Goal: Transaction & Acquisition: Purchase product/service

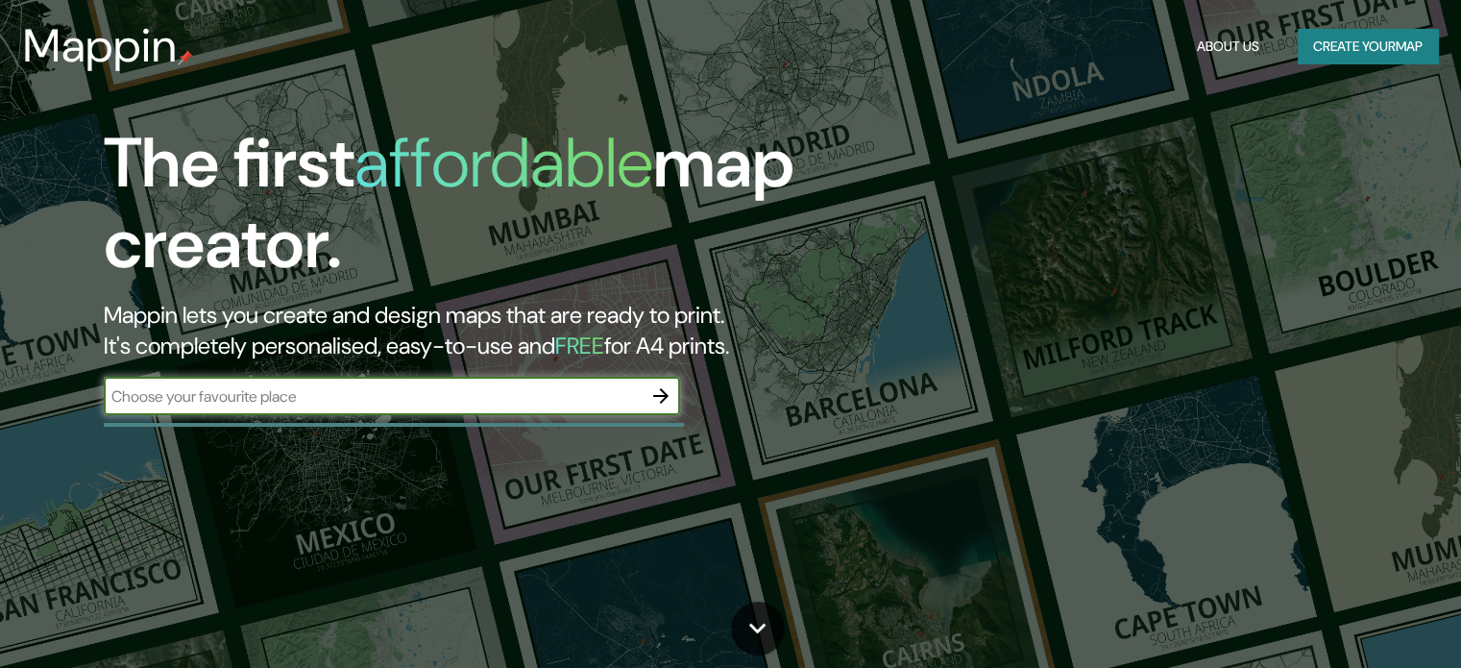
drag, startPoint x: 0, startPoint y: 0, endPoint x: 338, endPoint y: 396, distance: 520.7
click at [338, 396] on input "text" at bounding box center [373, 396] width 538 height 22
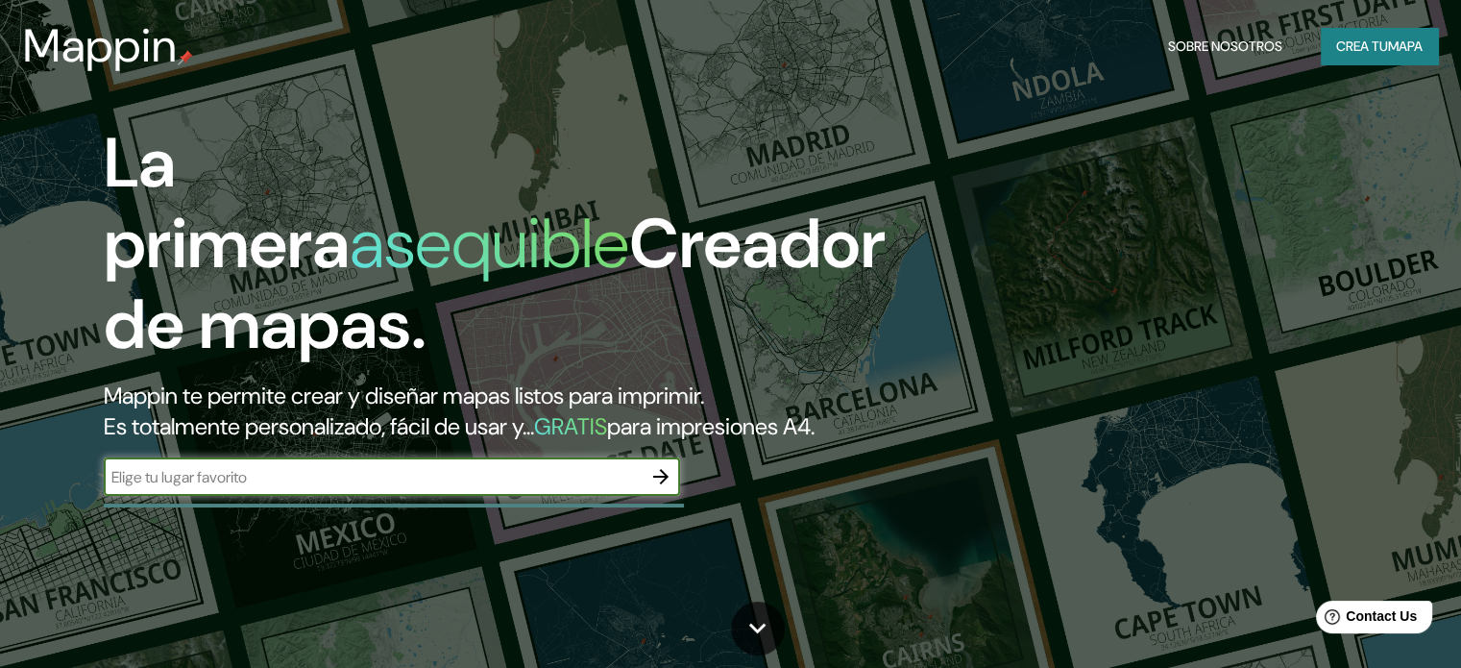
click at [287, 488] on input "text" at bounding box center [373, 477] width 538 height 22
type input "[GEOGRAPHIC_DATA]"
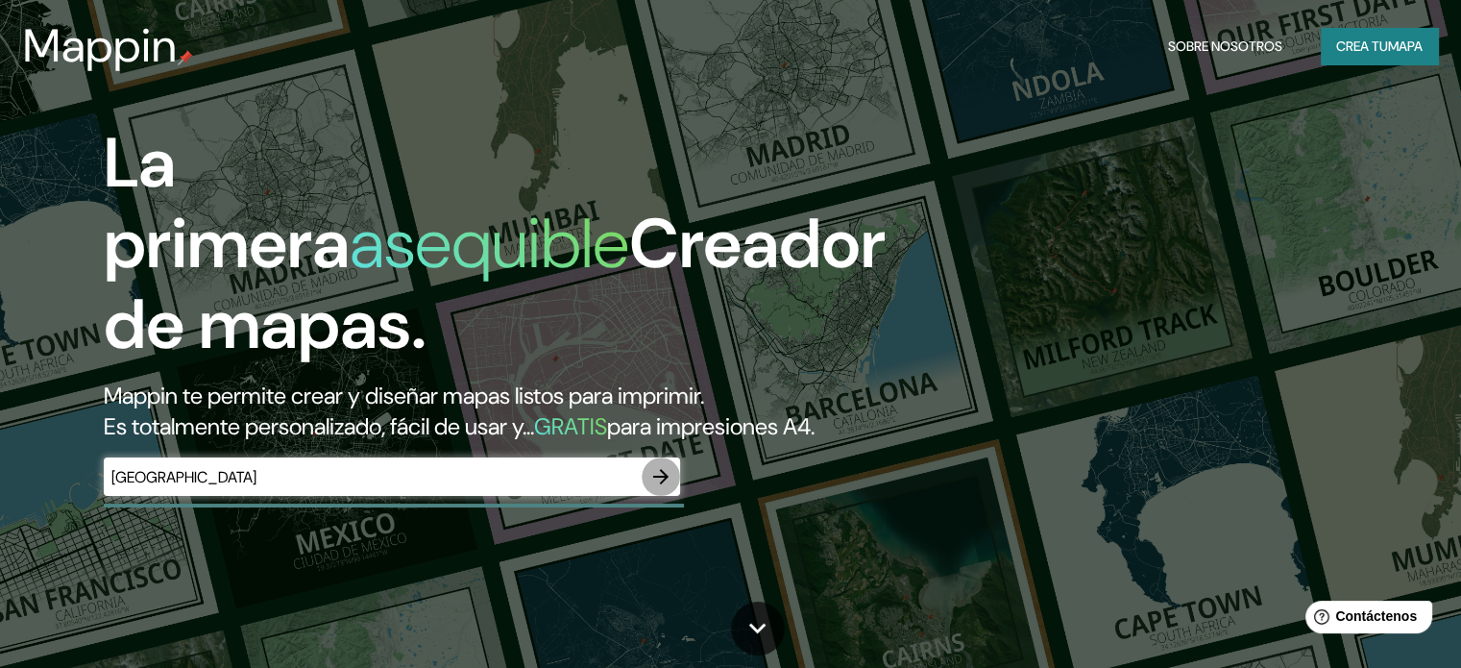
click at [665, 488] on icon "button" at bounding box center [661, 476] width 23 height 23
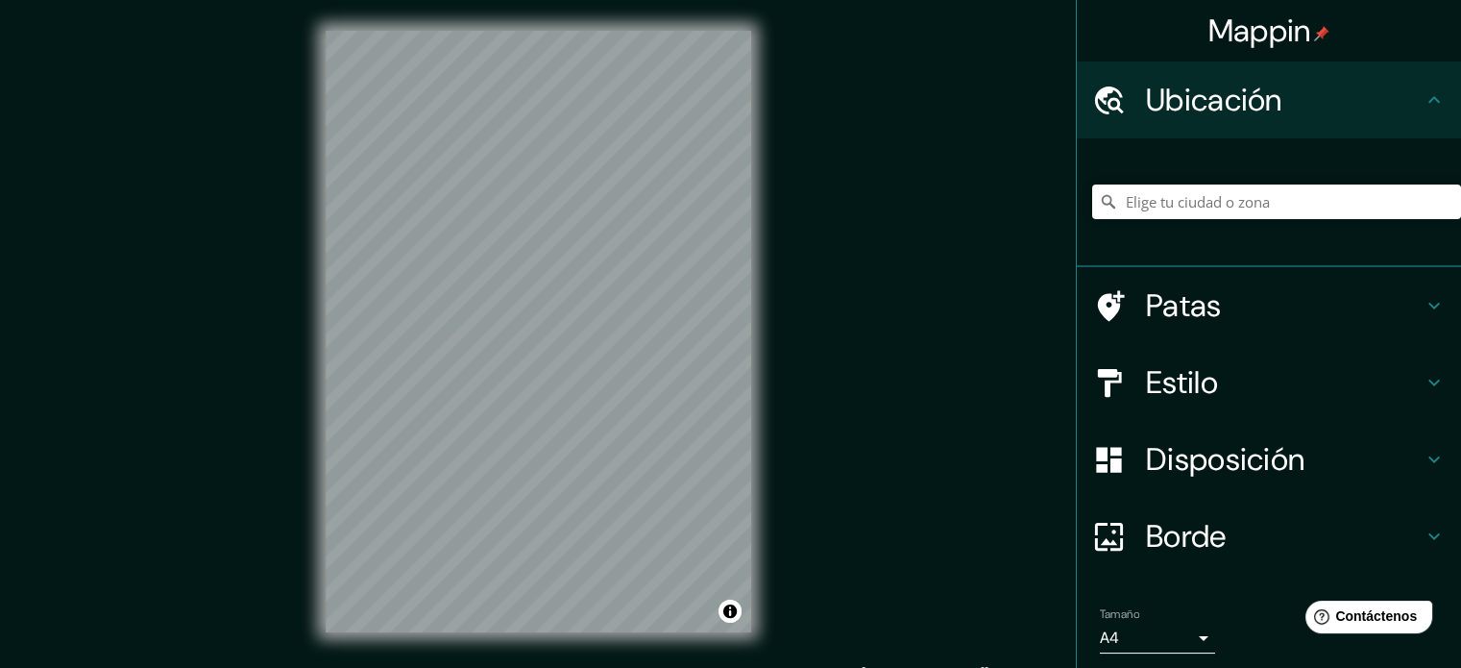
click at [806, 408] on div "Mappin Ubicación Patas Estilo Disposición Borde Elige un borde. Consejo : puede…" at bounding box center [730, 347] width 1461 height 694
click at [1204, 210] on input "Elige tu ciudad o zona" at bounding box center [1276, 201] width 369 height 35
click at [1158, 375] on font "Estilo" at bounding box center [1182, 382] width 72 height 40
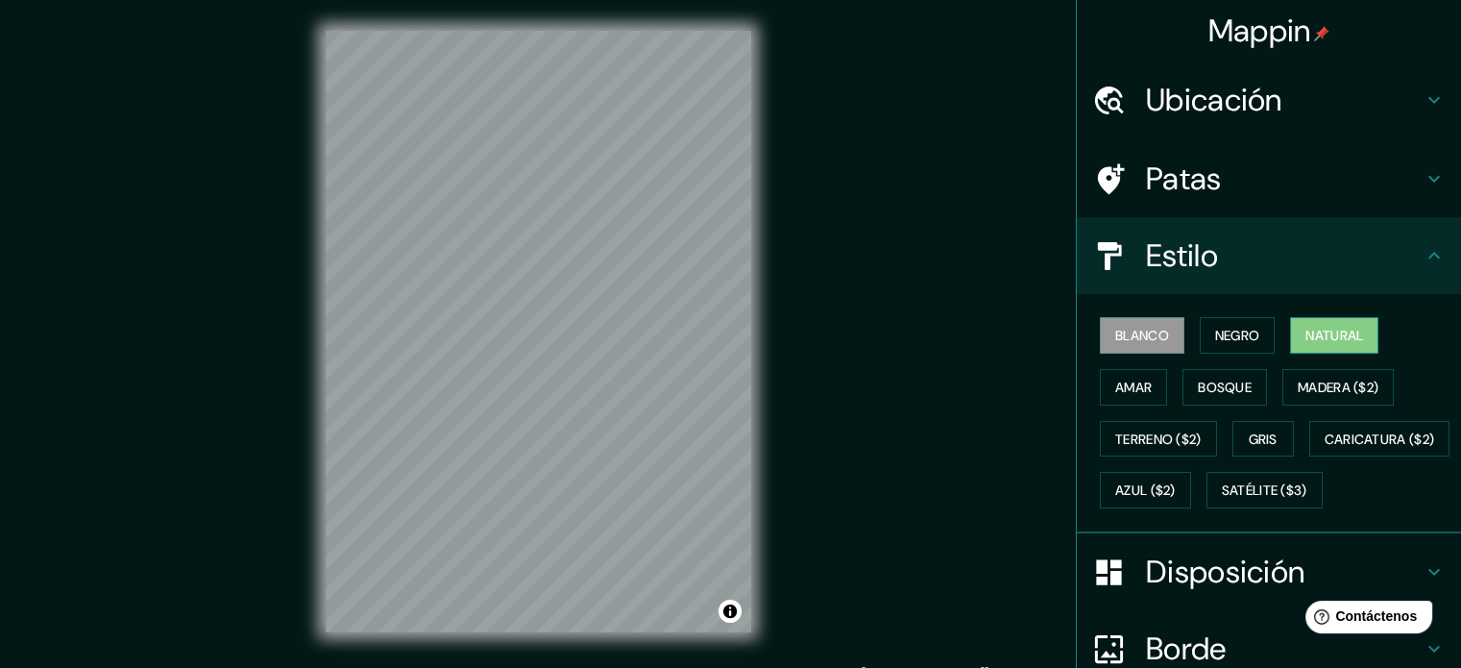
click at [1326, 337] on font "Natural" at bounding box center [1335, 335] width 58 height 17
click at [1234, 197] on h4 "Patas" at bounding box center [1284, 178] width 277 height 38
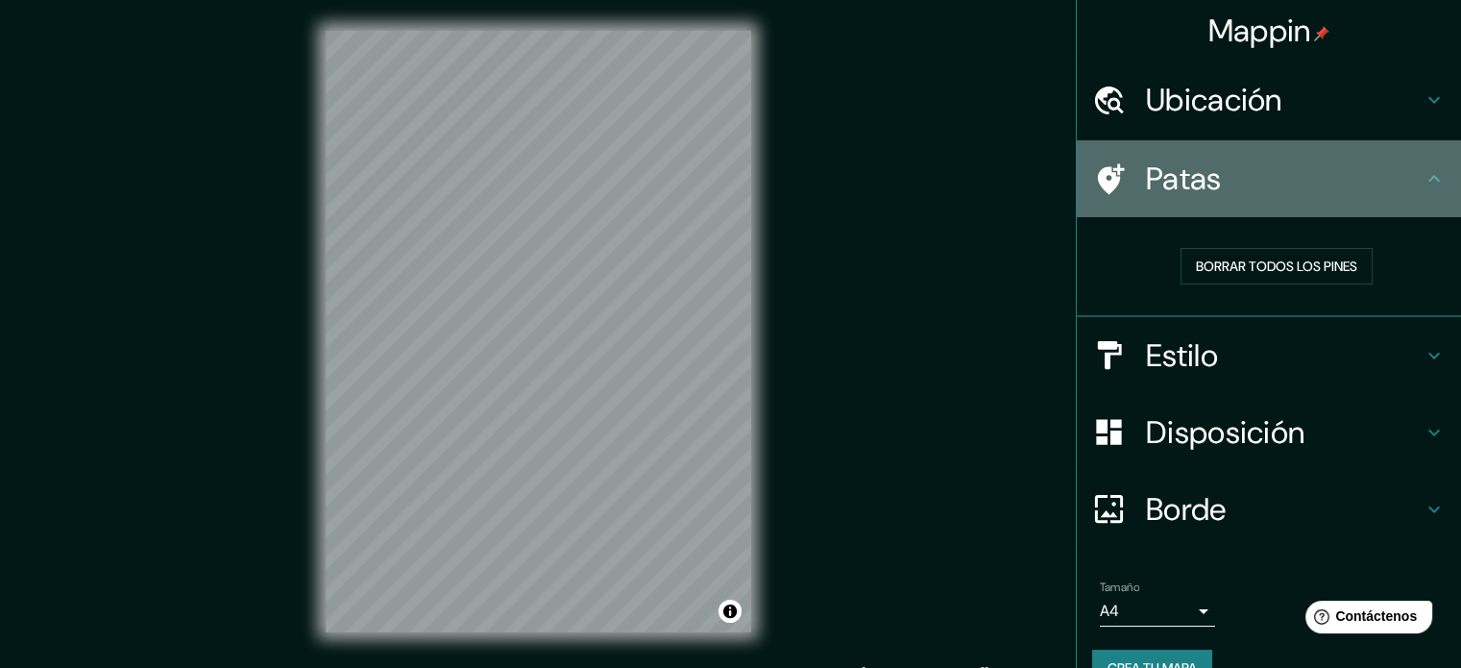
click at [1234, 197] on h4 "Patas" at bounding box center [1284, 178] width 277 height 38
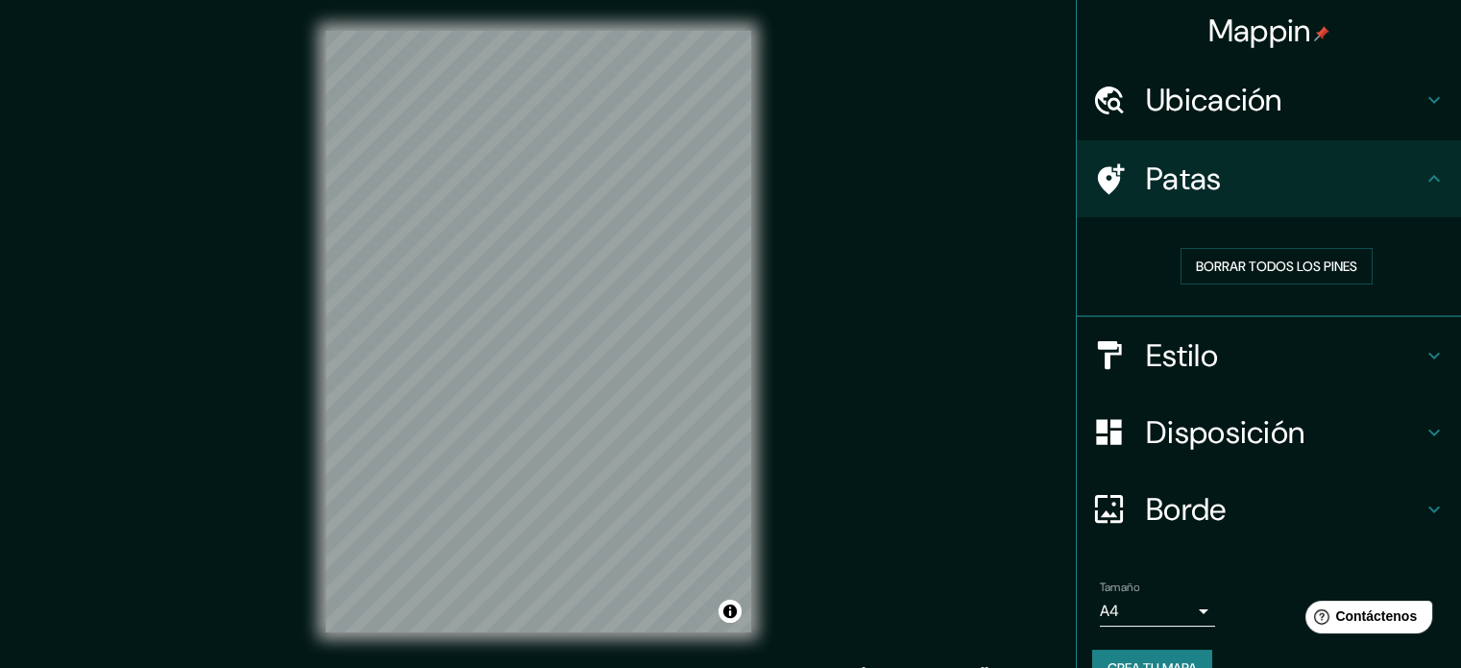
scroll to position [38, 0]
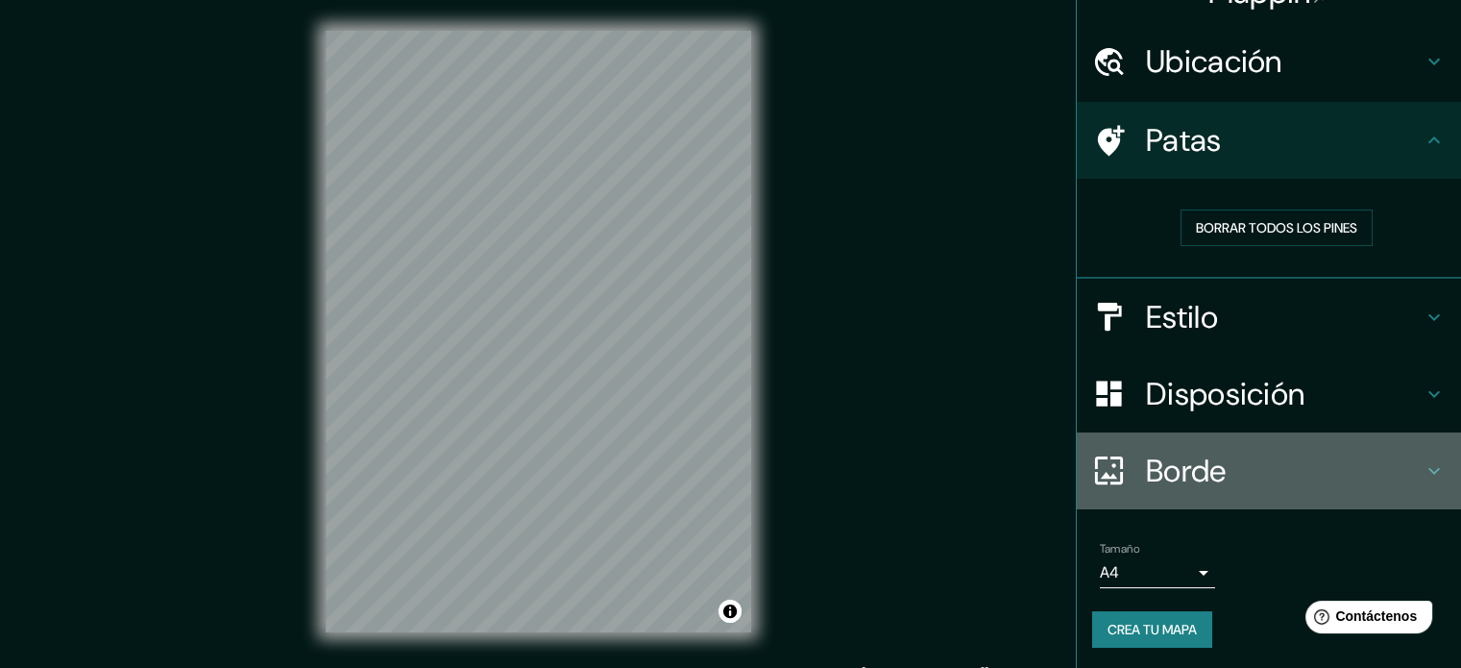
click at [1181, 473] on font "Borde" at bounding box center [1186, 471] width 81 height 40
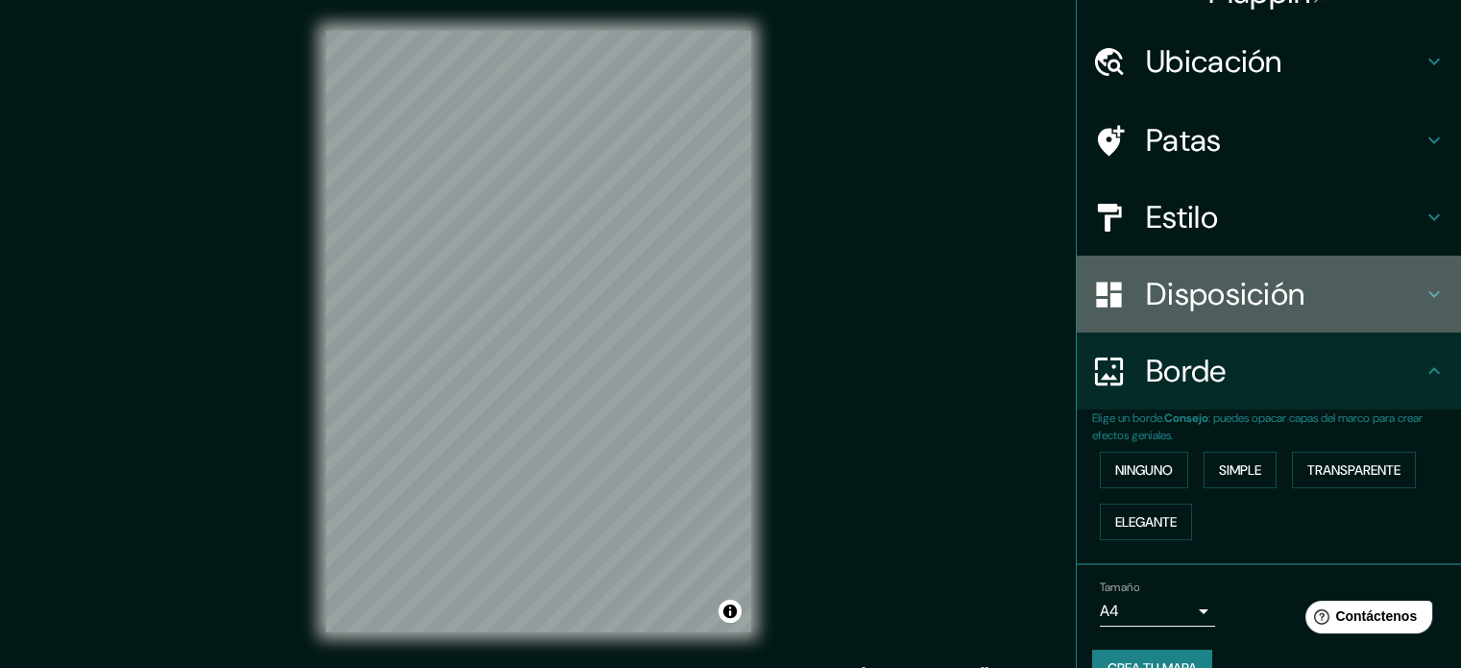
click at [1199, 307] on font "Disposición" at bounding box center [1225, 294] width 159 height 40
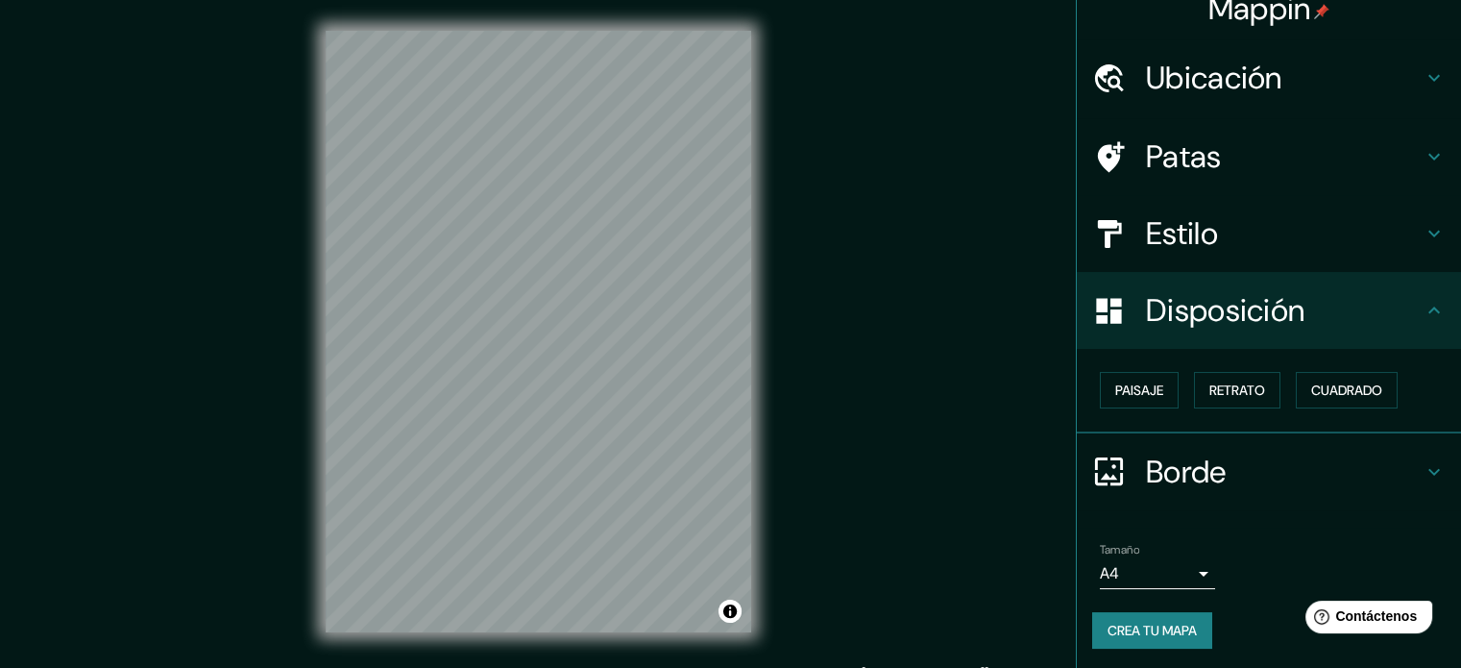
scroll to position [23, 0]
click at [1141, 378] on font "Paisaje" at bounding box center [1140, 389] width 48 height 25
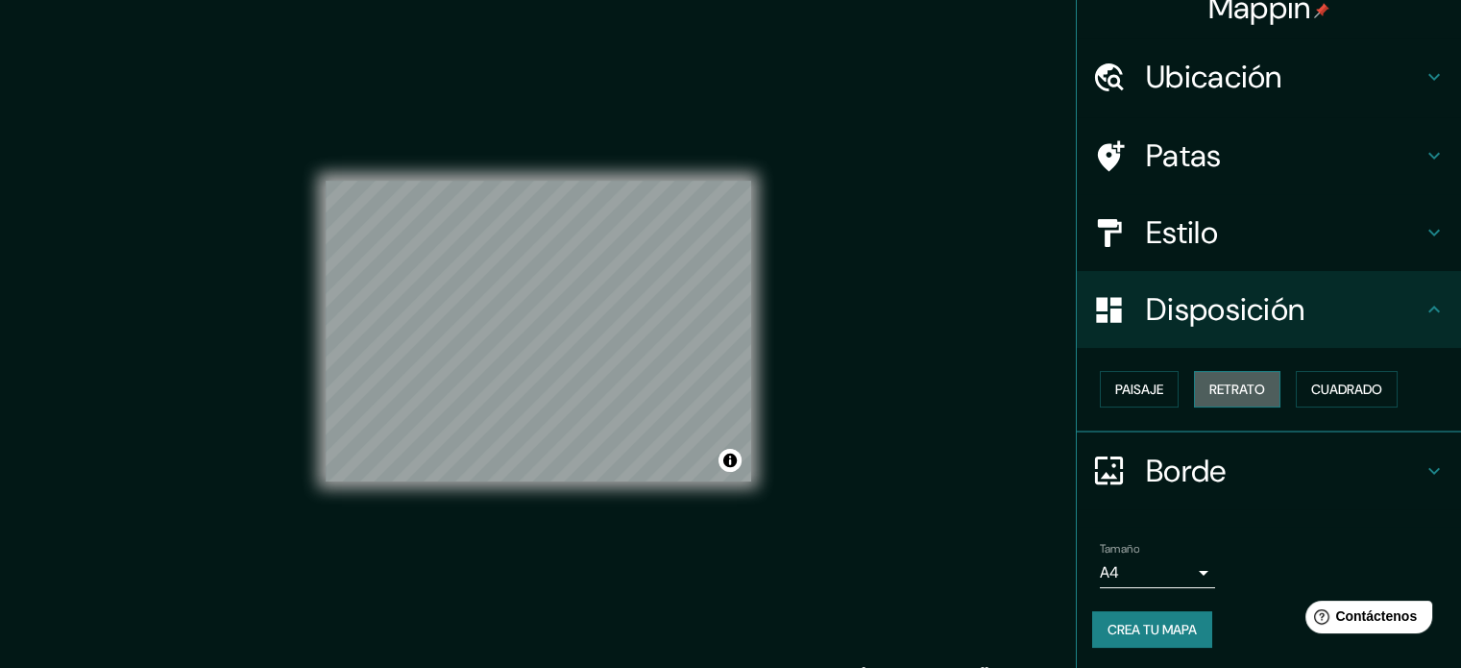
click at [1233, 383] on font "Retrato" at bounding box center [1238, 388] width 56 height 17
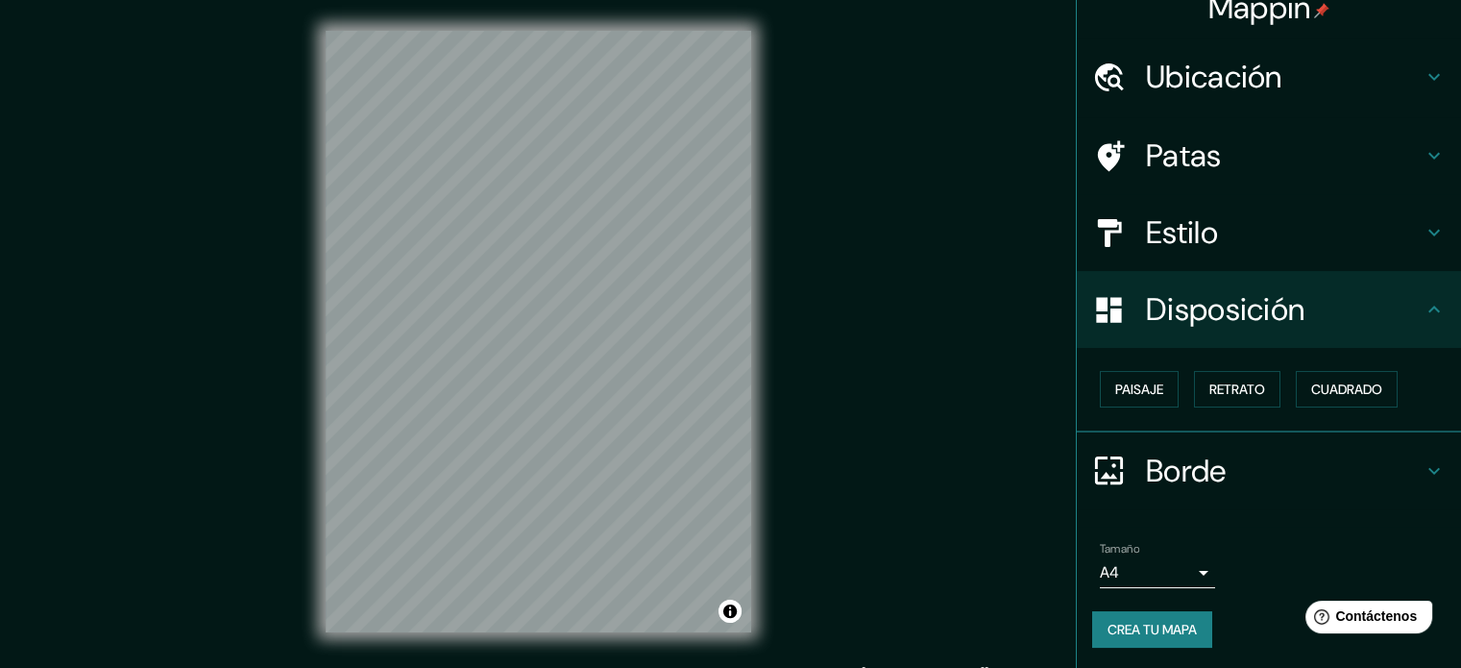
click at [1249, 211] on div "Estilo" at bounding box center [1269, 232] width 384 height 77
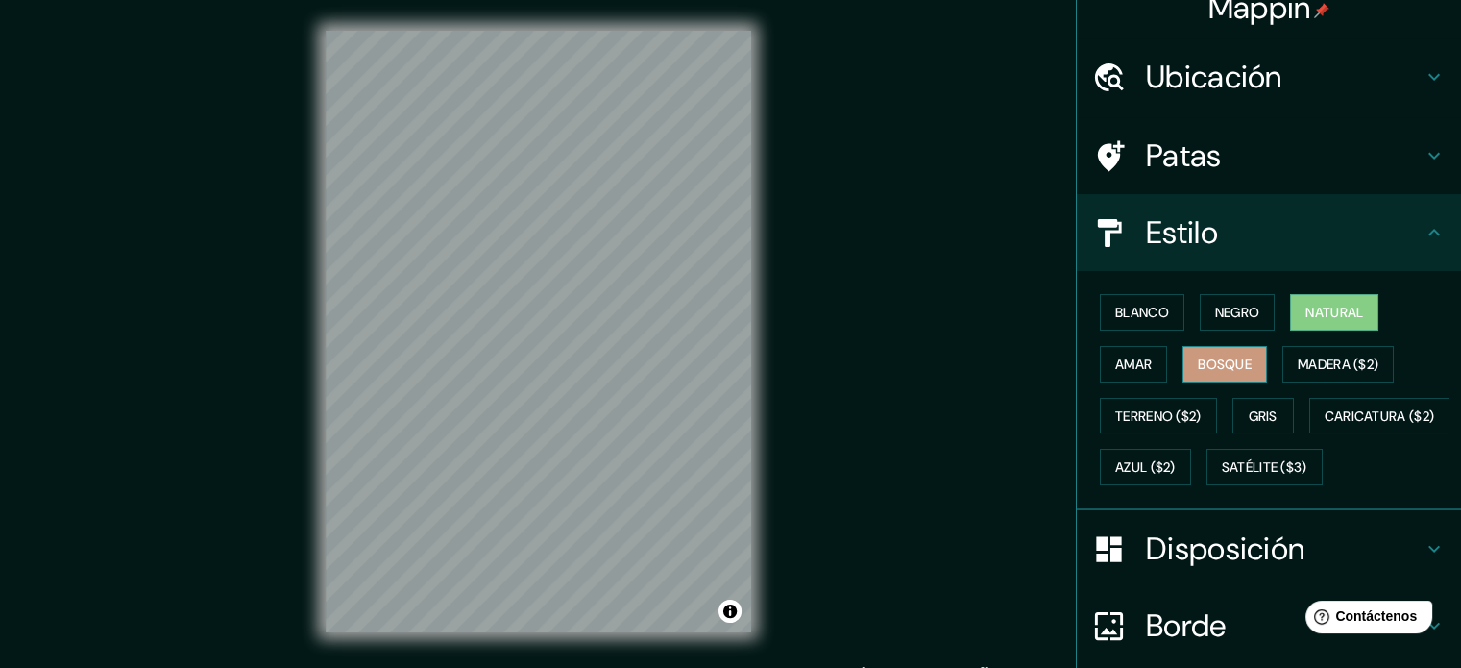
click at [1210, 356] on font "Bosque" at bounding box center [1225, 364] width 54 height 17
click at [1160, 407] on font "Terreno ($2)" at bounding box center [1159, 415] width 86 height 17
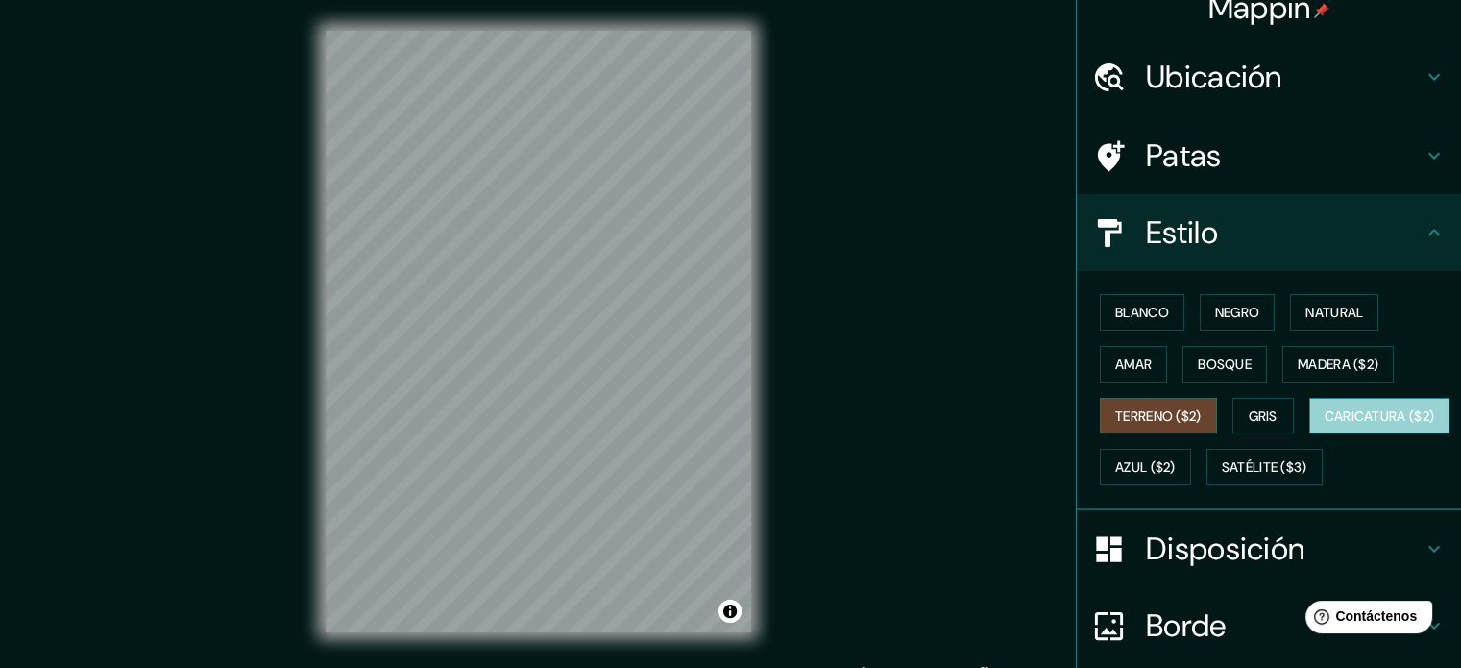
click at [1325, 425] on font "Caricatura ($2)" at bounding box center [1380, 415] width 110 height 17
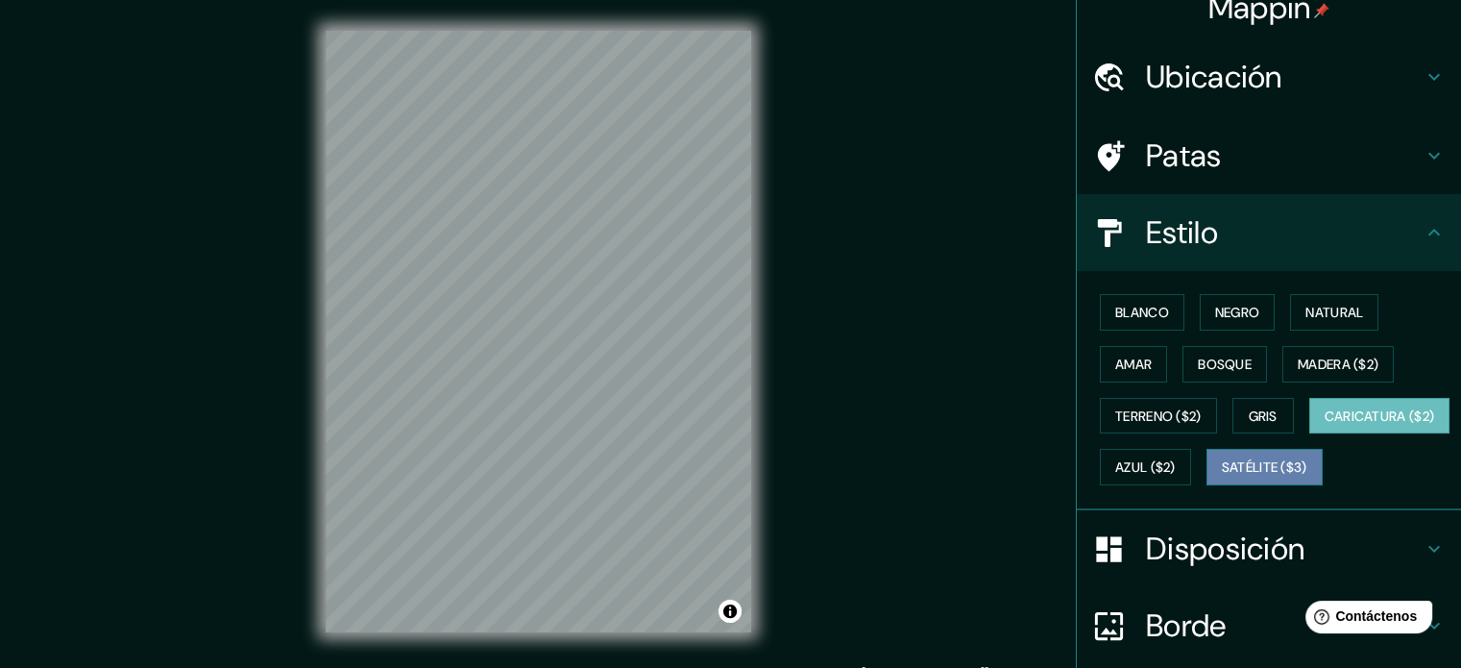
click at [1222, 477] on font "Satélite ($3)" at bounding box center [1265, 467] width 86 height 17
click at [1325, 425] on font "Caricatura ($2)" at bounding box center [1380, 415] width 110 height 17
click at [177, 406] on div "Mappin Ubicación Cumbaya, Rumiñahui - Pichincha, 1711, [GEOGRAPHIC_DATA] Patas …" at bounding box center [730, 347] width 1461 height 694
click at [241, 382] on div "Mappin Ubicación Cumbaya, Rumiñahui - Pichincha, 1711, [GEOGRAPHIC_DATA] Patas …" at bounding box center [730, 347] width 1461 height 694
click at [872, 189] on div "Mappin Ubicación Cumbaya, Rumiñahui - Pichincha, 1711, [GEOGRAPHIC_DATA] Patas …" at bounding box center [730, 347] width 1461 height 694
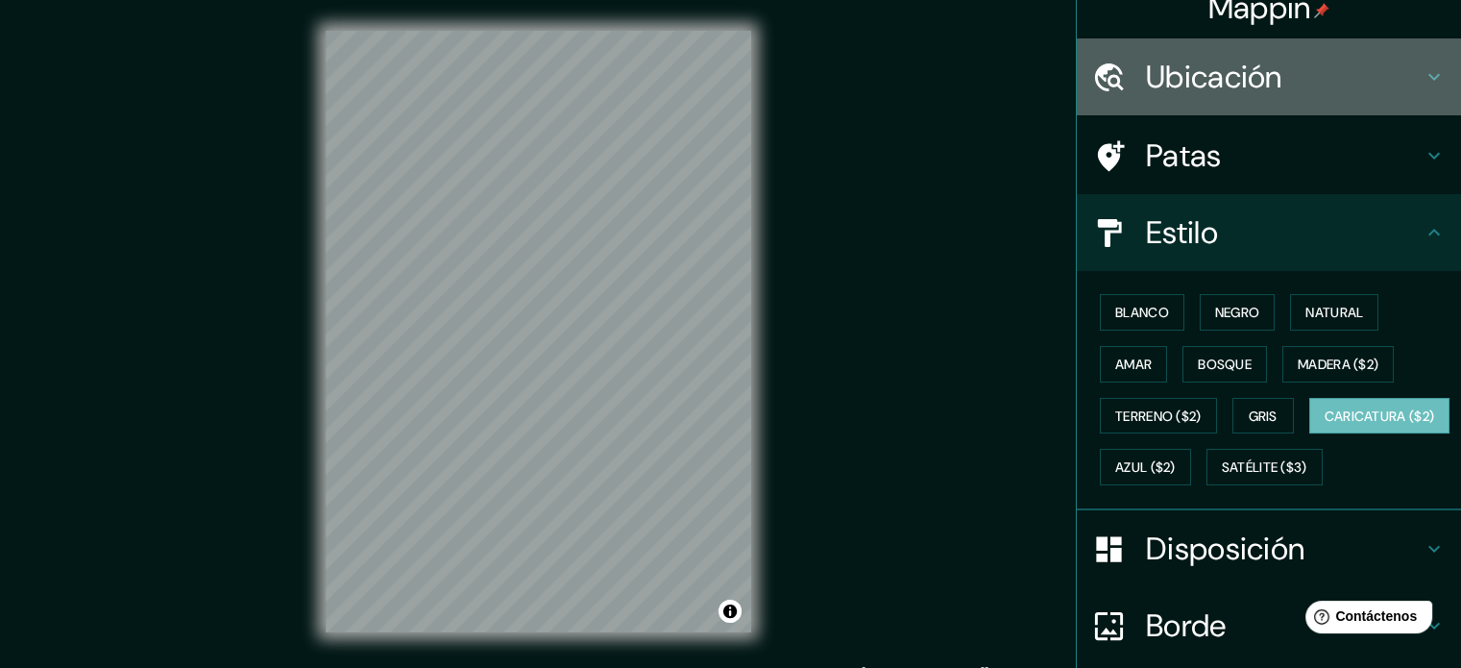
click at [1243, 92] on font "Ubicación" at bounding box center [1214, 77] width 136 height 40
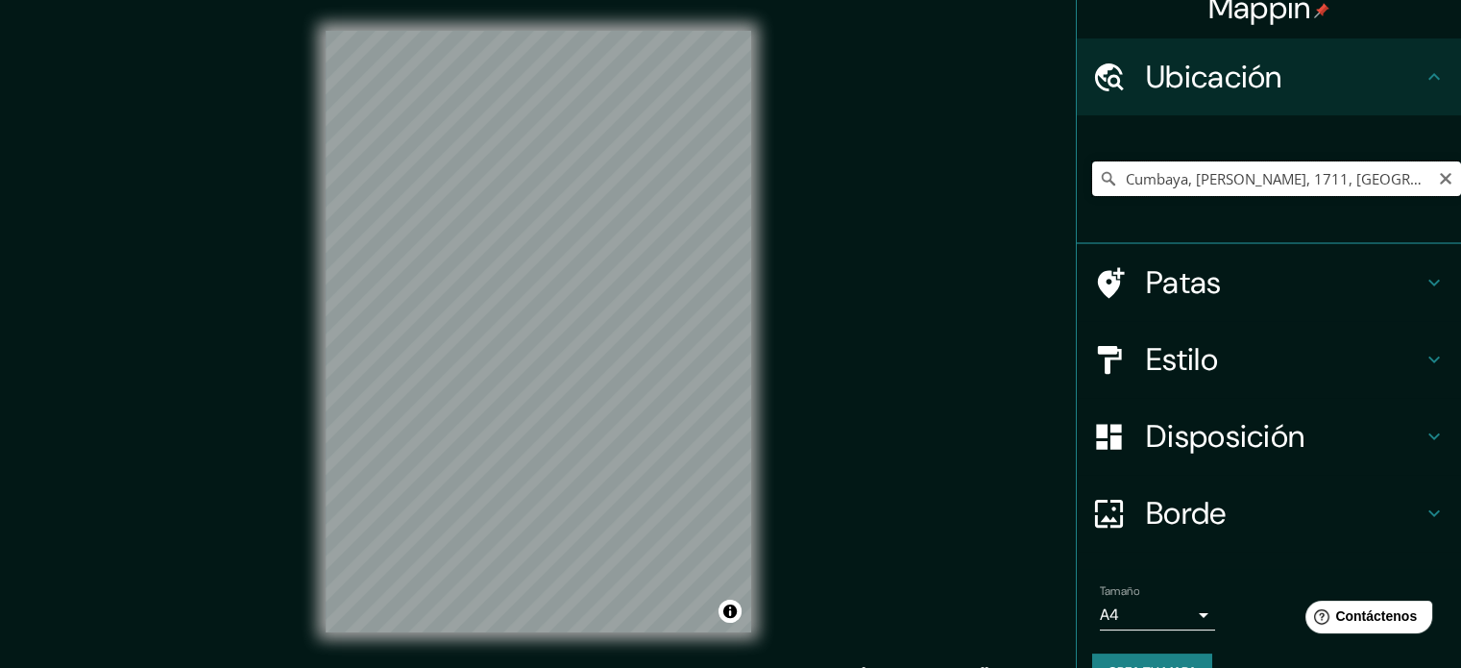
click at [1357, 184] on input "Cumbaya, [PERSON_NAME], 1711, [GEOGRAPHIC_DATA]" at bounding box center [1276, 178] width 369 height 35
click at [1422, 185] on input "Cumbaya, [PERSON_NAME], 1711, [GEOGRAPHIC_DATA]" at bounding box center [1276, 178] width 369 height 35
click at [1415, 181] on input "Cumbaya, [PERSON_NAME], 1711, [GEOGRAPHIC_DATA]" at bounding box center [1276, 178] width 369 height 35
click at [1412, 181] on input "Cumbaya, [PERSON_NAME], 1711, [GEOGRAPHIC_DATA]" at bounding box center [1276, 178] width 369 height 35
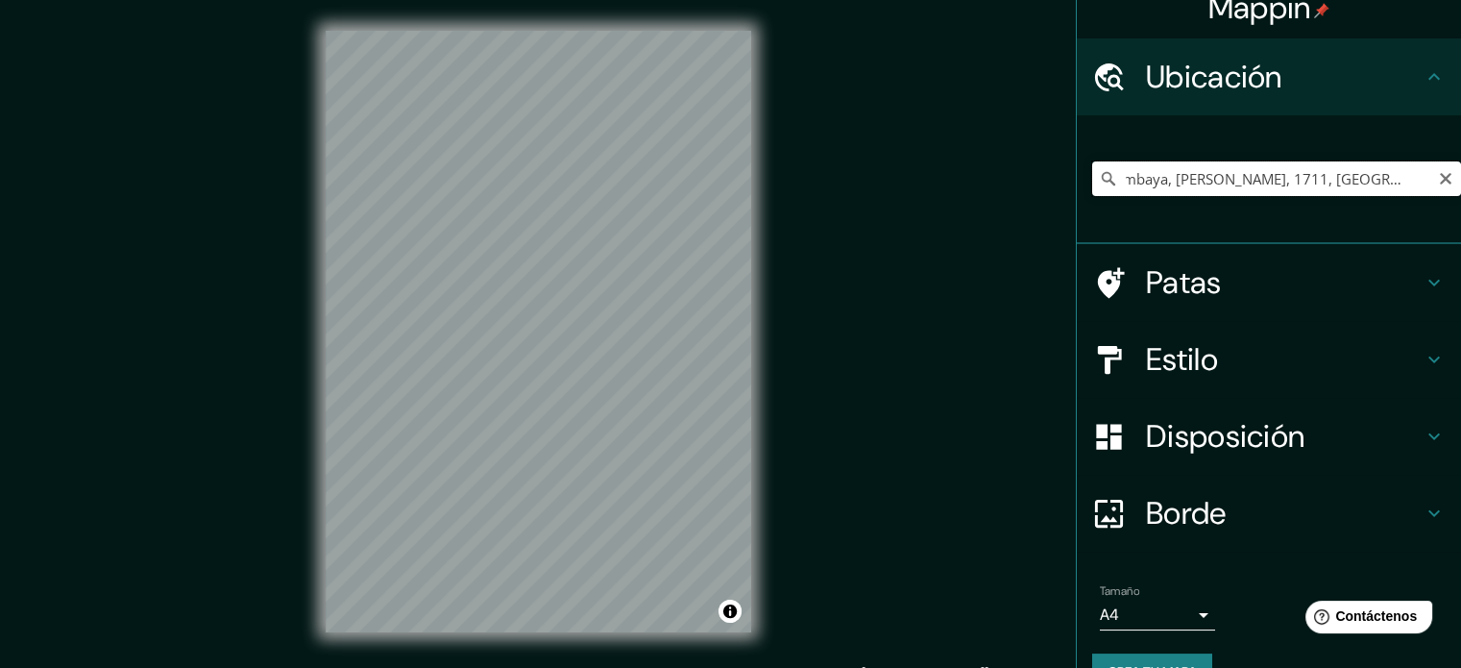
click at [1412, 181] on input "Cumbaya, [PERSON_NAME], 1711, [GEOGRAPHIC_DATA]" at bounding box center [1276, 178] width 369 height 35
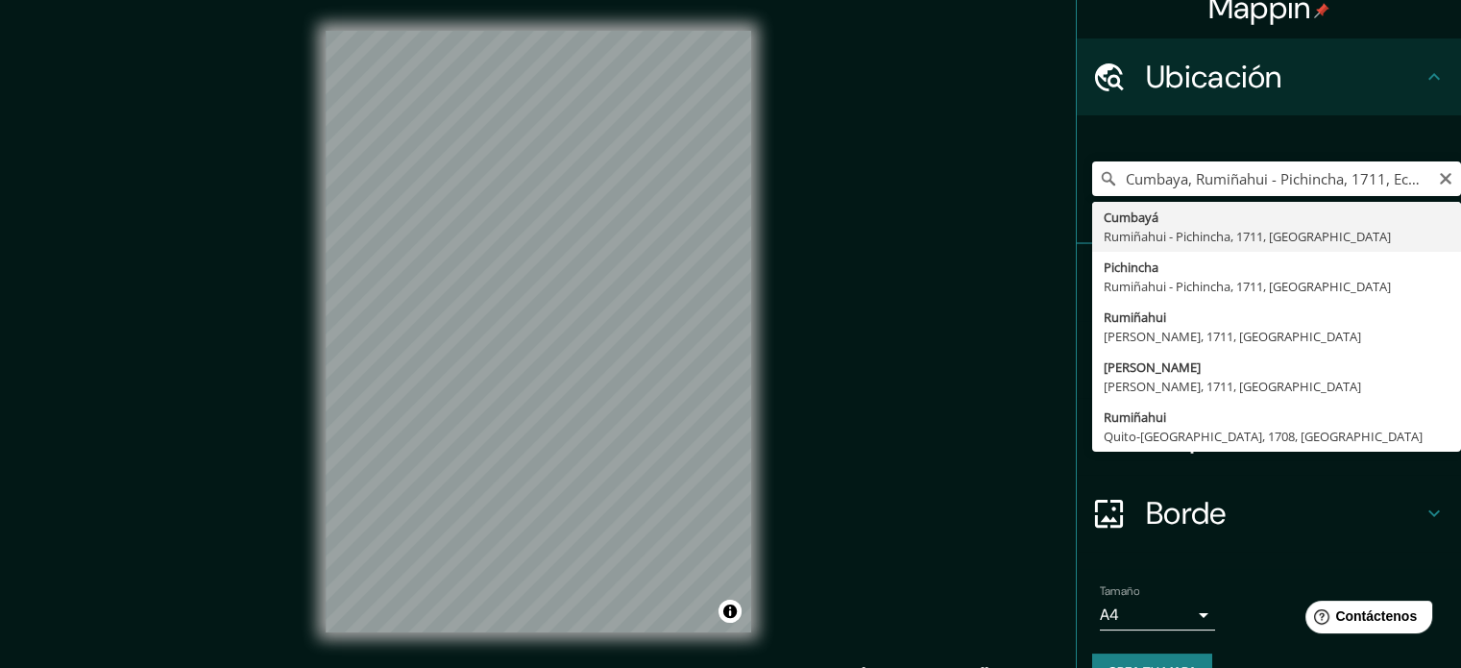
type input "Cumbaya, [PERSON_NAME], 1711, [GEOGRAPHIC_DATA]"
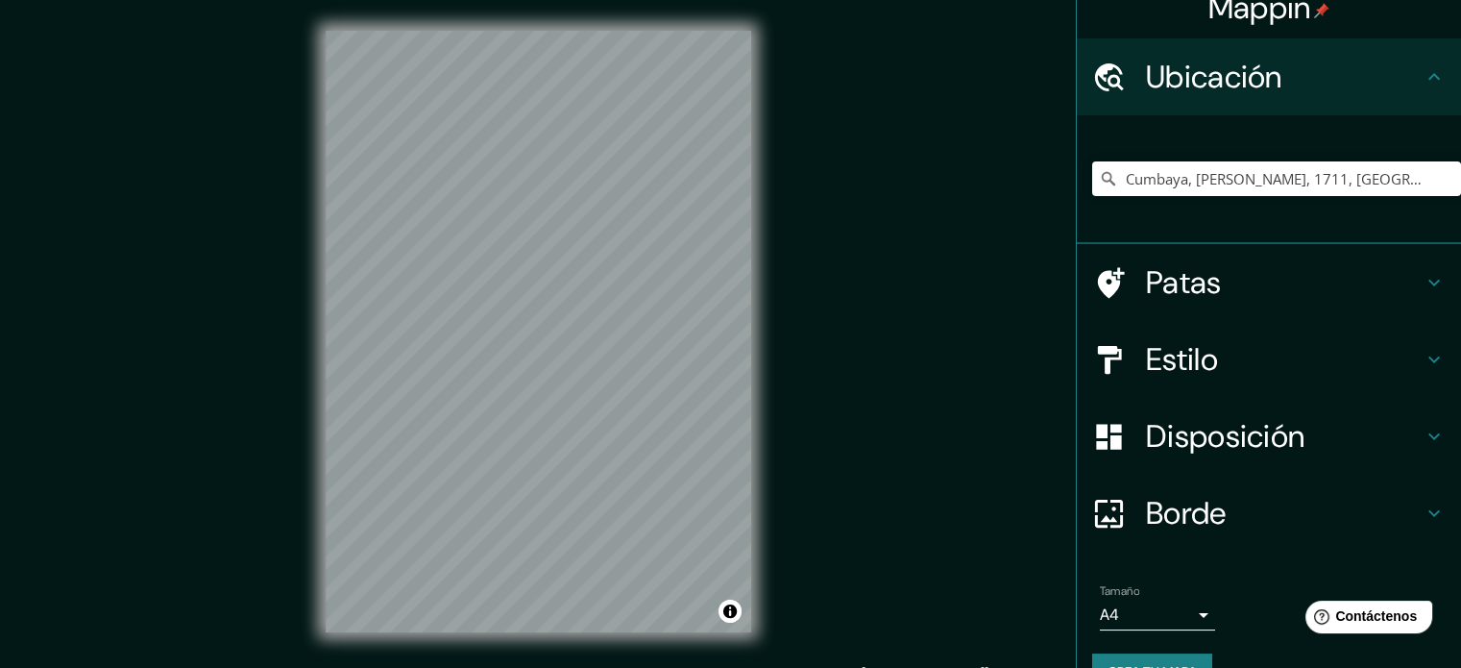
click at [773, 149] on div "© Mapbox © OpenStreetMap Improve this map" at bounding box center [538, 331] width 487 height 663
click at [311, 632] on div "© Mapbox © OpenStreetMap Improve this map" at bounding box center [538, 331] width 487 height 663
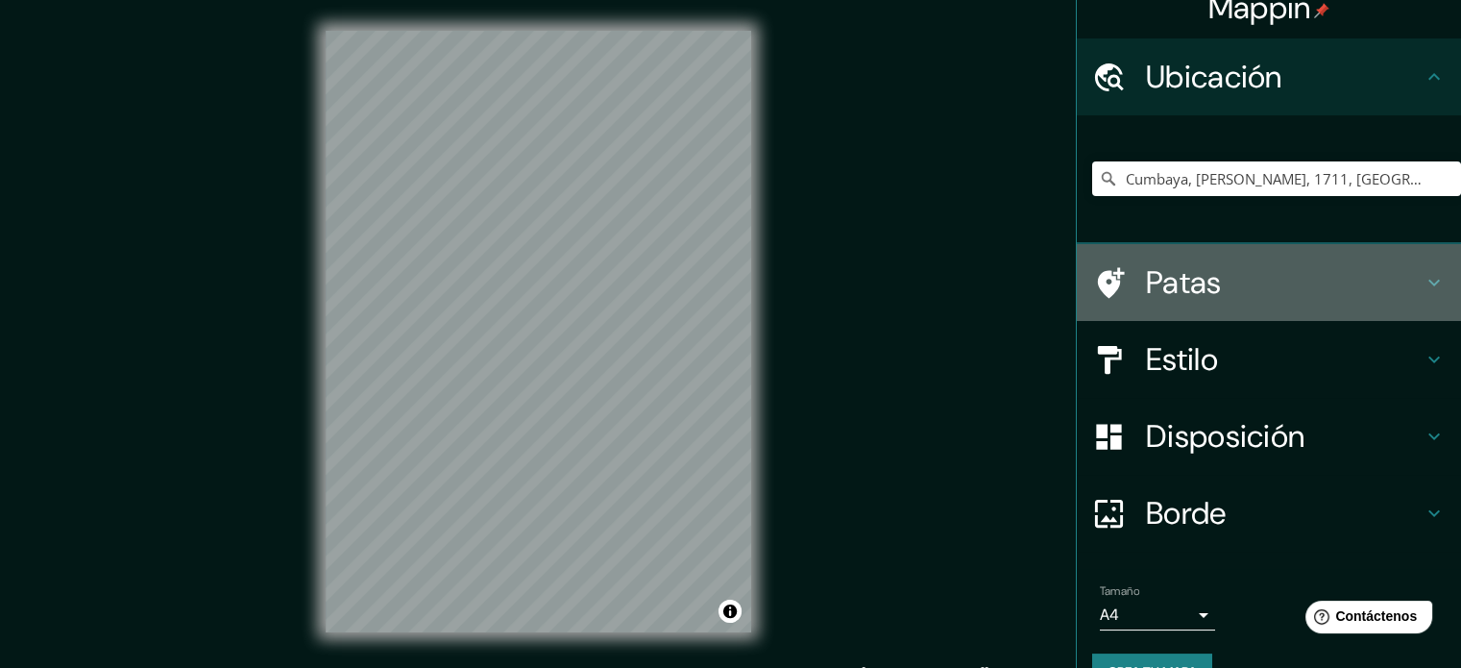
click at [1165, 307] on div "Patas" at bounding box center [1269, 282] width 384 height 77
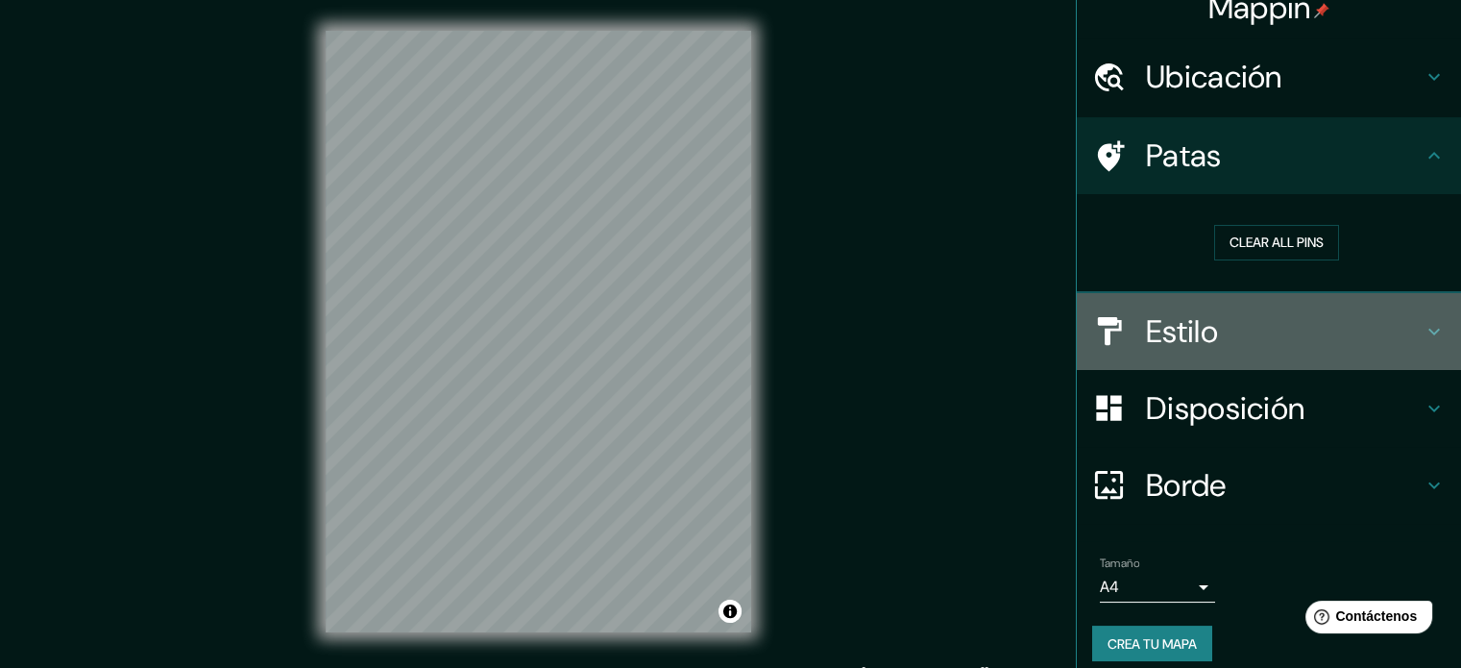
click at [1179, 326] on font "Estilo" at bounding box center [1182, 331] width 72 height 40
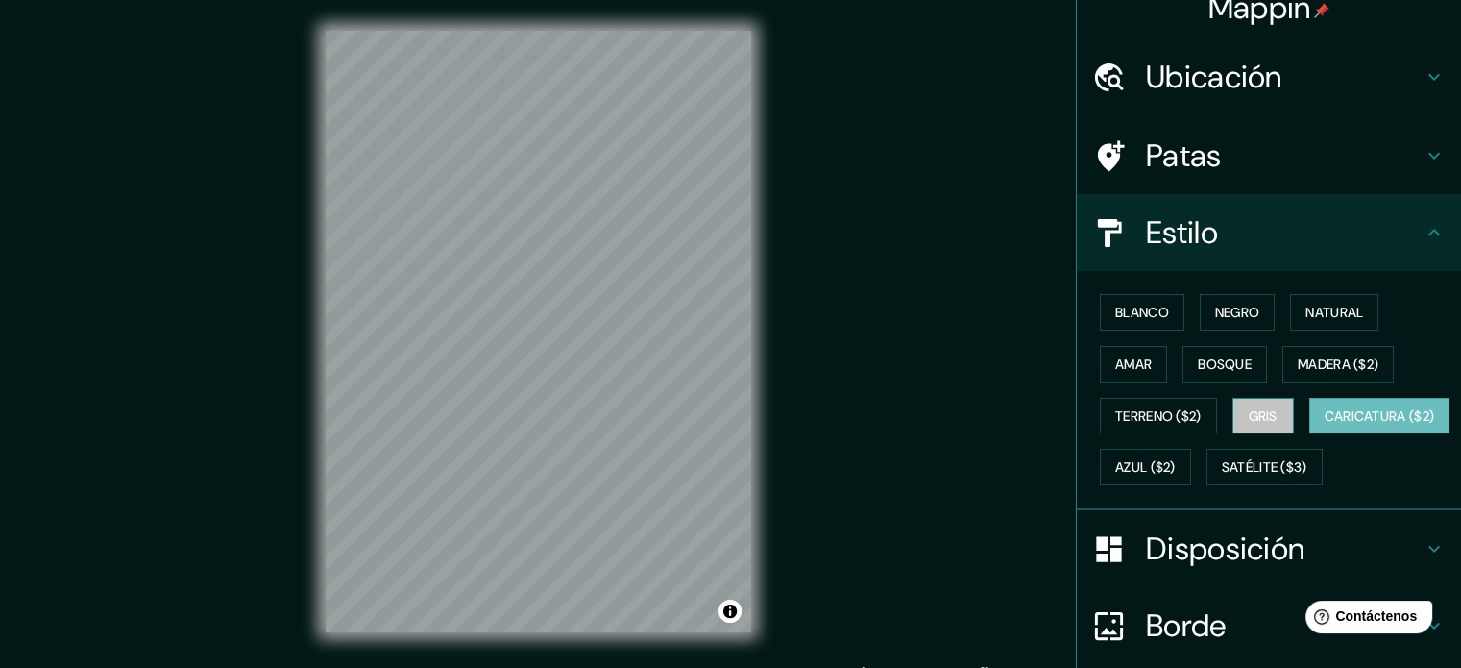
click at [1249, 407] on font "Gris" at bounding box center [1263, 415] width 29 height 17
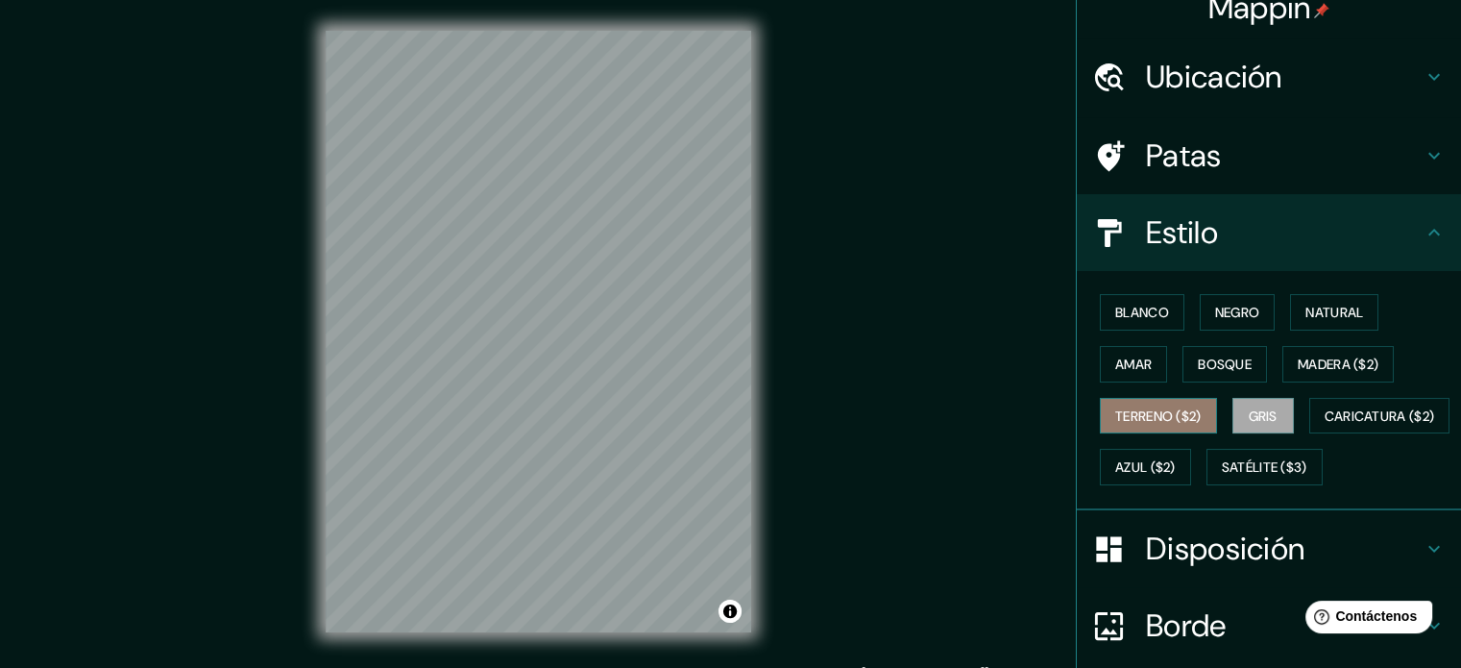
click at [1153, 411] on font "Terreno ($2)" at bounding box center [1159, 415] width 86 height 17
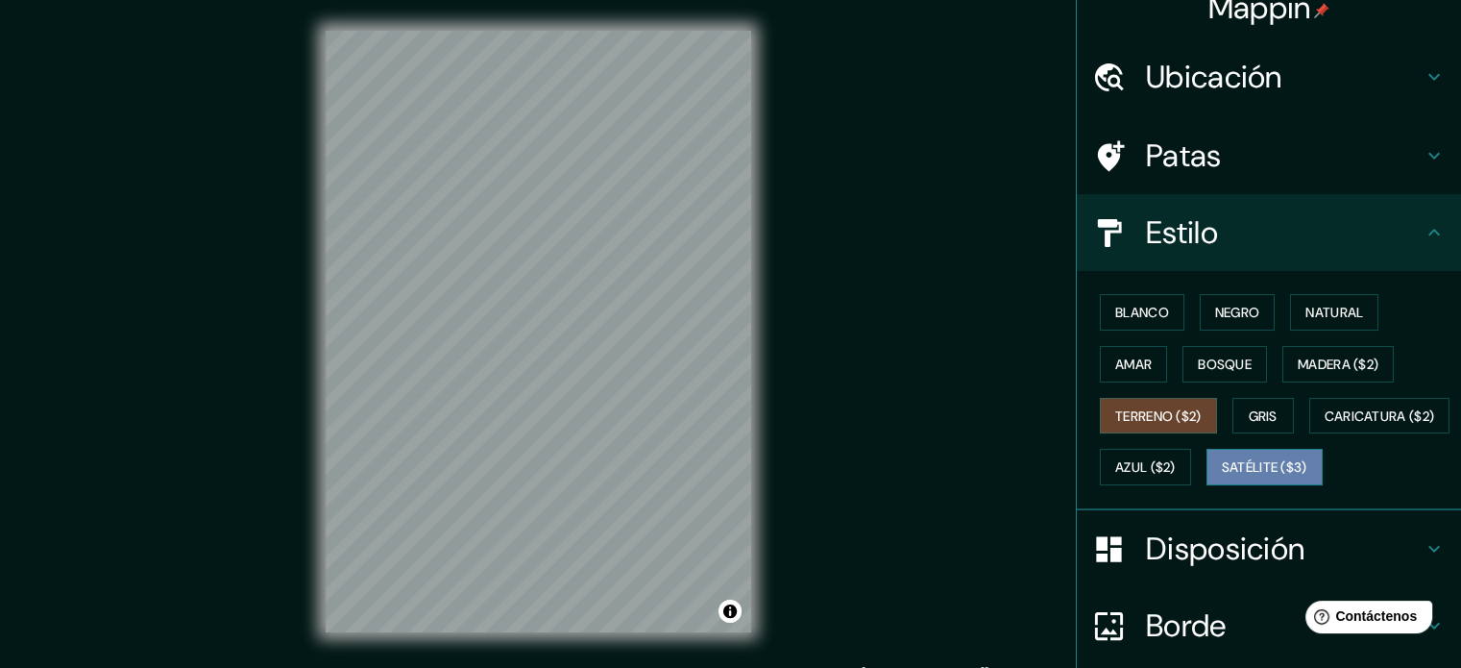
click at [1222, 477] on font "Satélite ($3)" at bounding box center [1265, 467] width 86 height 17
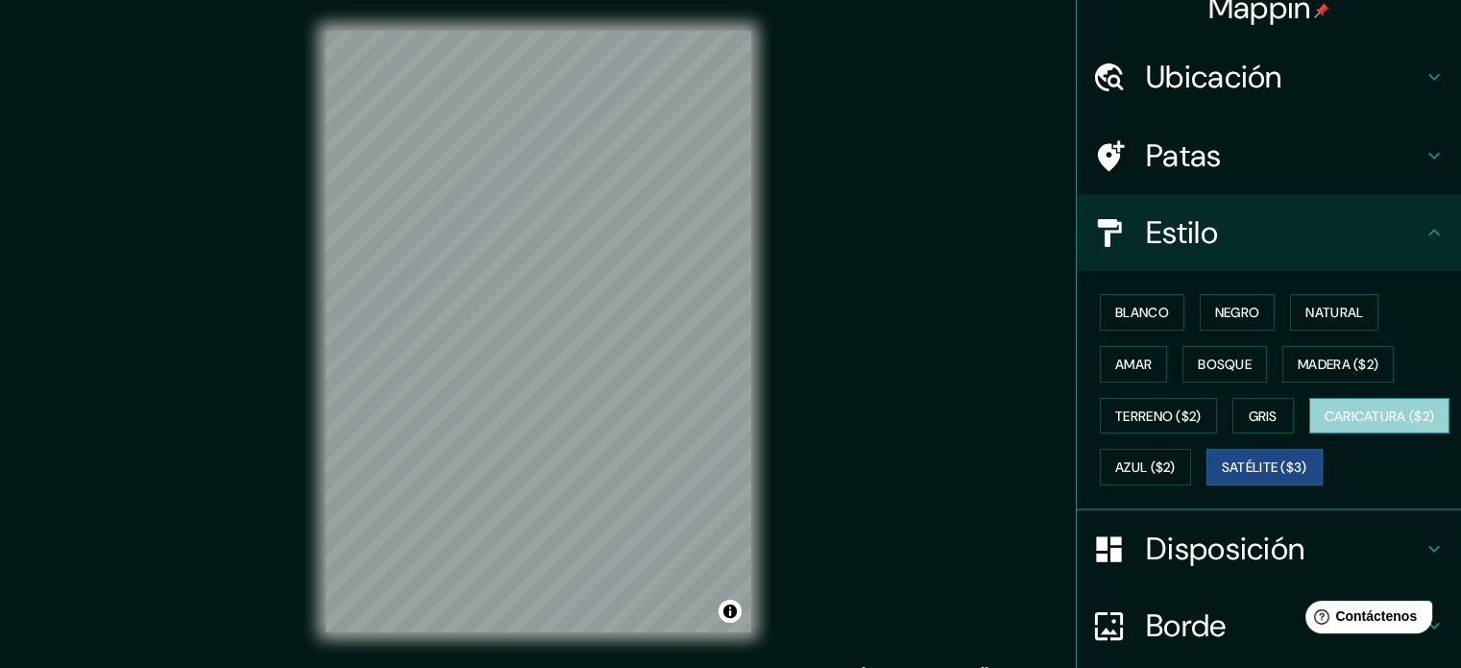
click at [1325, 425] on font "Caricatura ($2)" at bounding box center [1380, 415] width 110 height 17
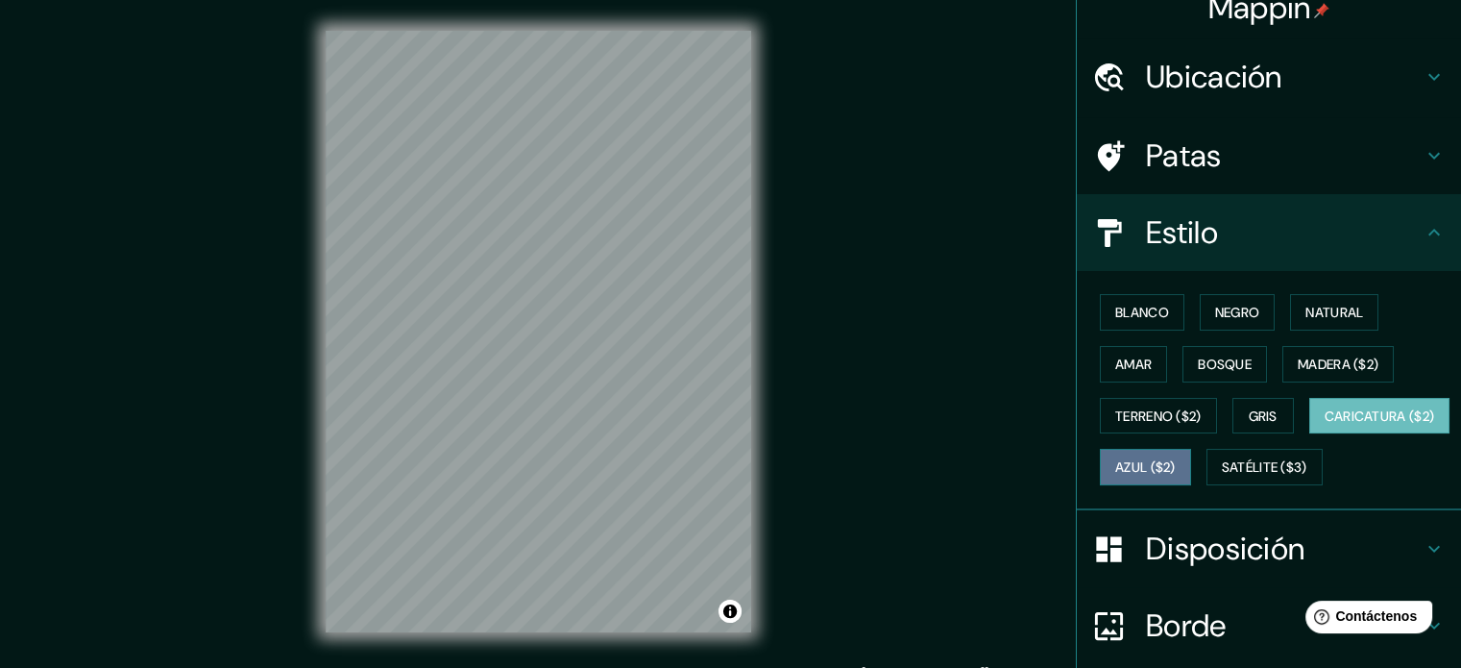
click at [1176, 461] on font "Azul ($2)" at bounding box center [1146, 467] width 61 height 17
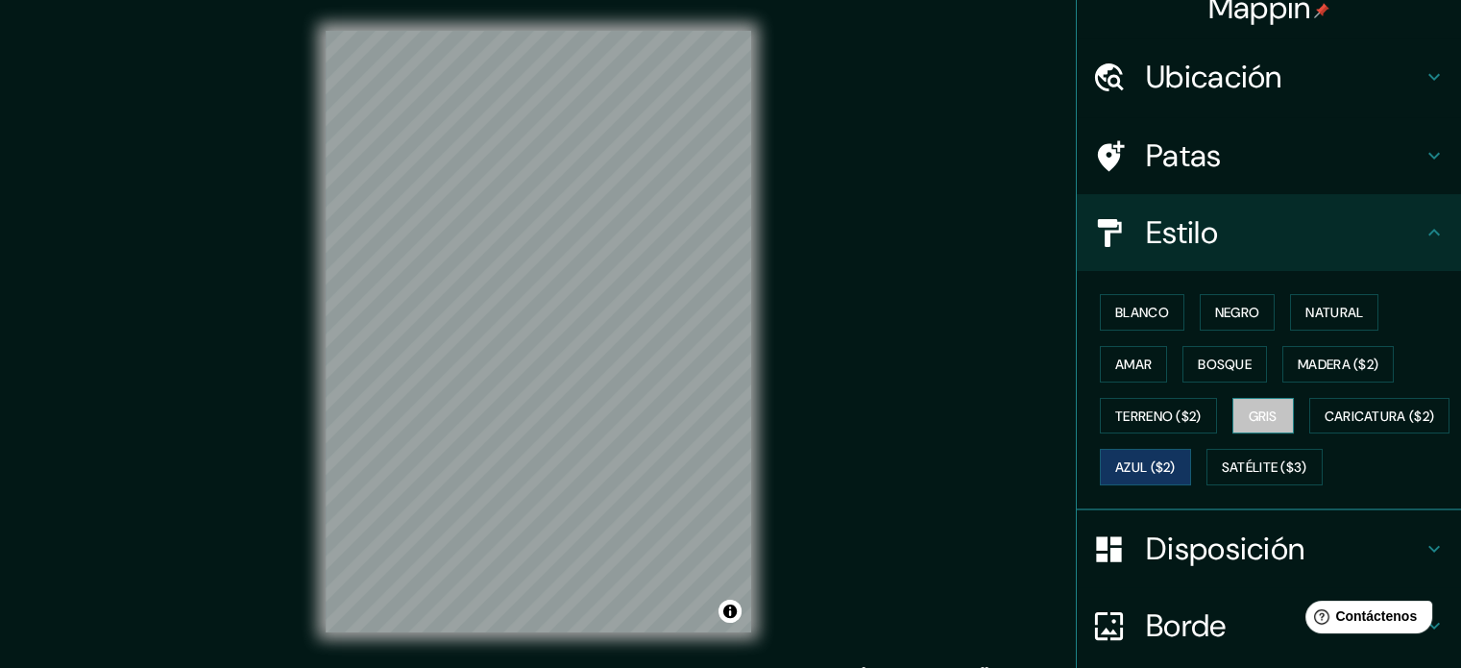
click at [1272, 424] on button "Gris" at bounding box center [1263, 416] width 61 height 37
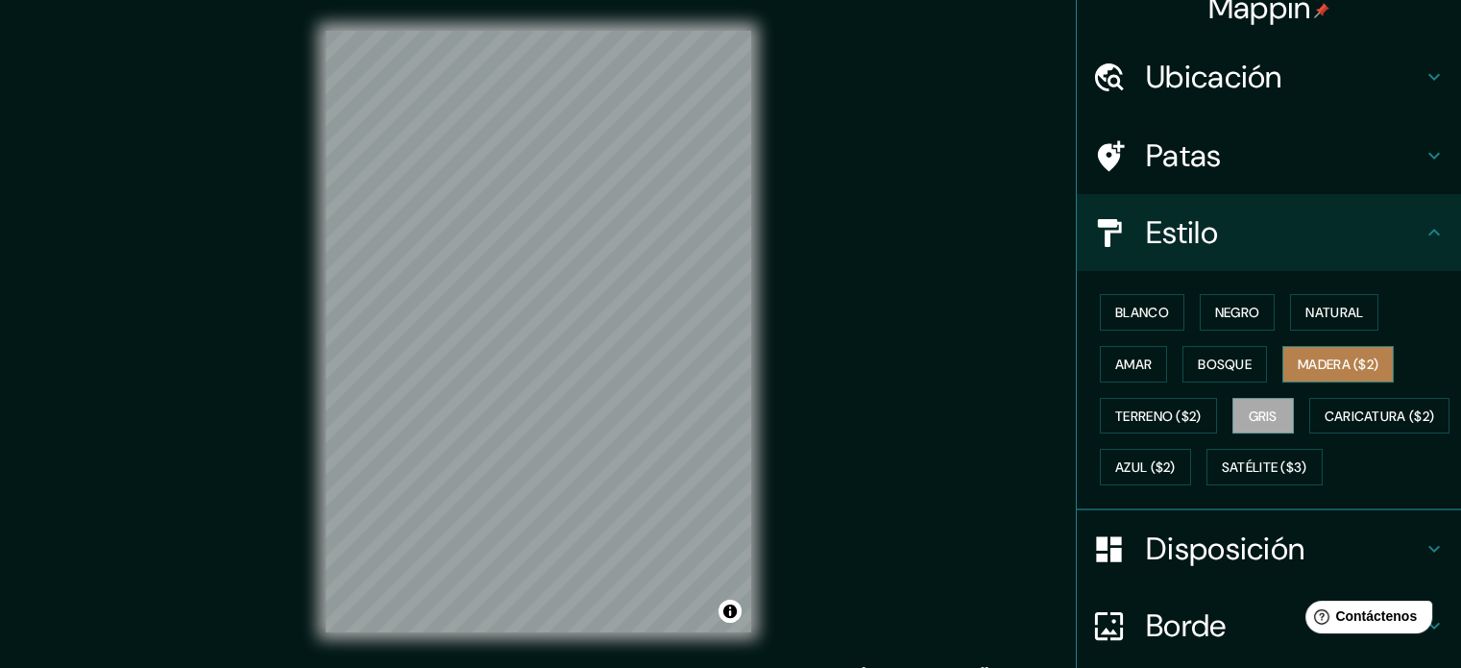
click at [1328, 369] on font "Madera ($2)" at bounding box center [1338, 364] width 81 height 17
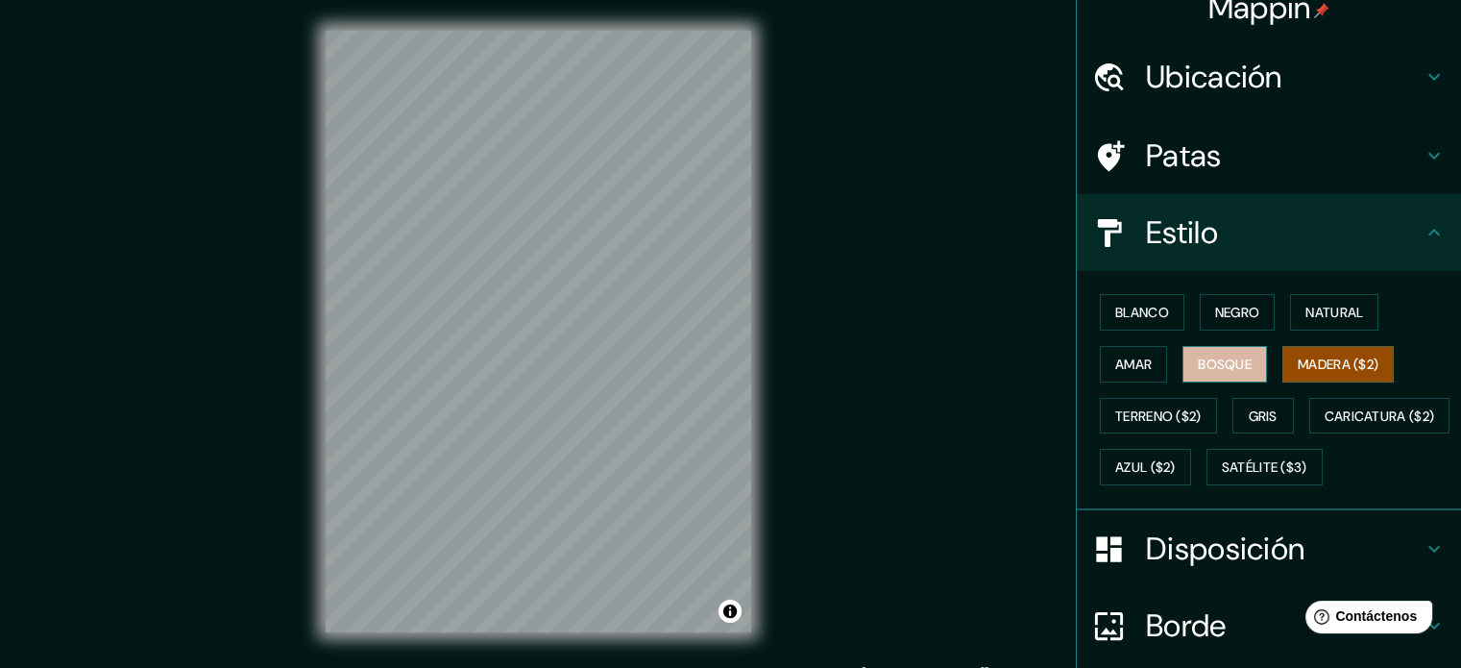
click at [1239, 375] on button "Bosque" at bounding box center [1225, 364] width 85 height 37
click at [1298, 368] on font "Madera ($2)" at bounding box center [1338, 364] width 81 height 17
